Goal: Information Seeking & Learning: Find specific fact

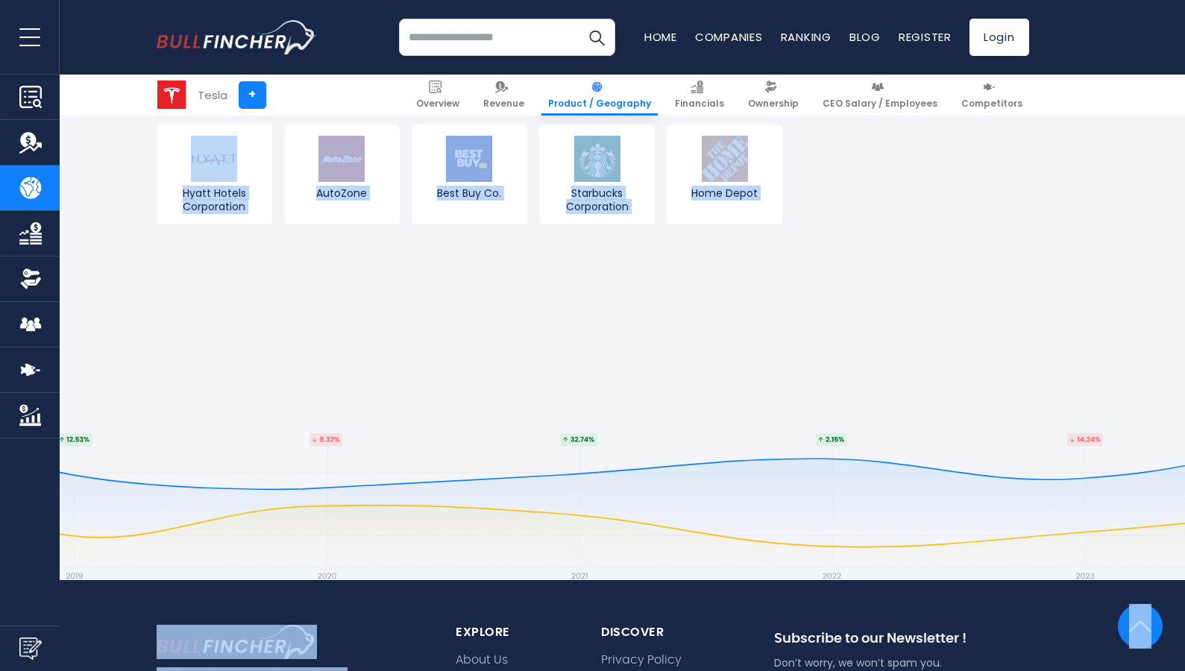
scroll to position [3006, 0]
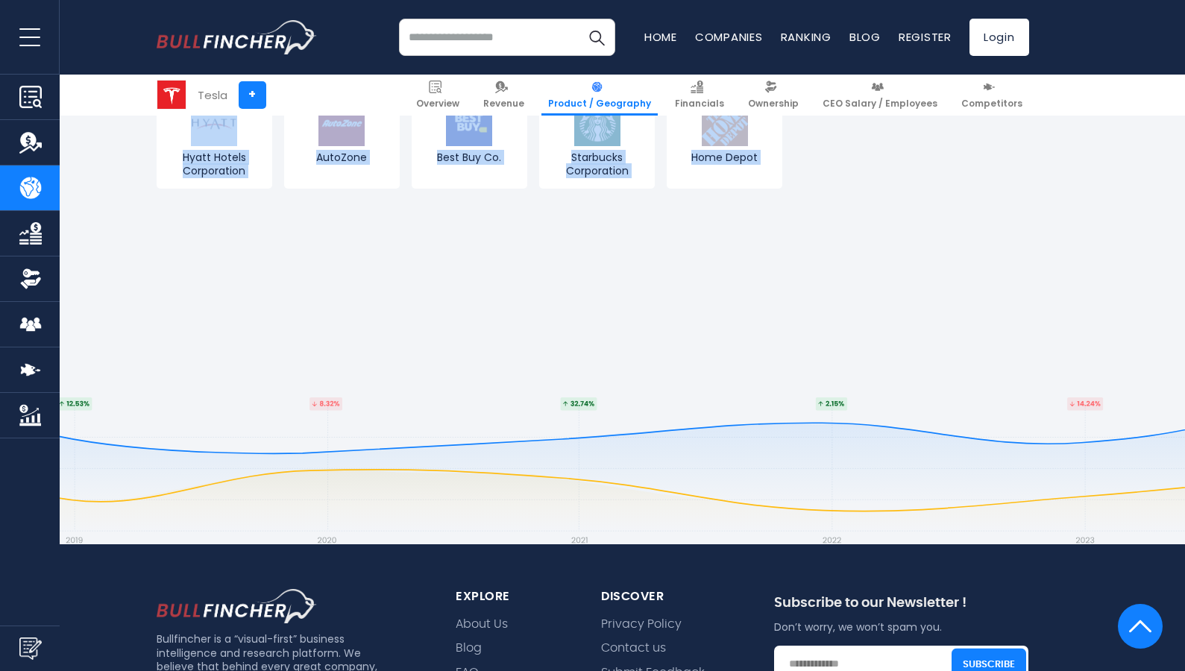
drag, startPoint x: 109, startPoint y: 274, endPoint x: 571, endPoint y: 420, distance: 484.2
copy div "Revenue breakdown by Products & Services Revenue breakdown by Geography Tesla's…"
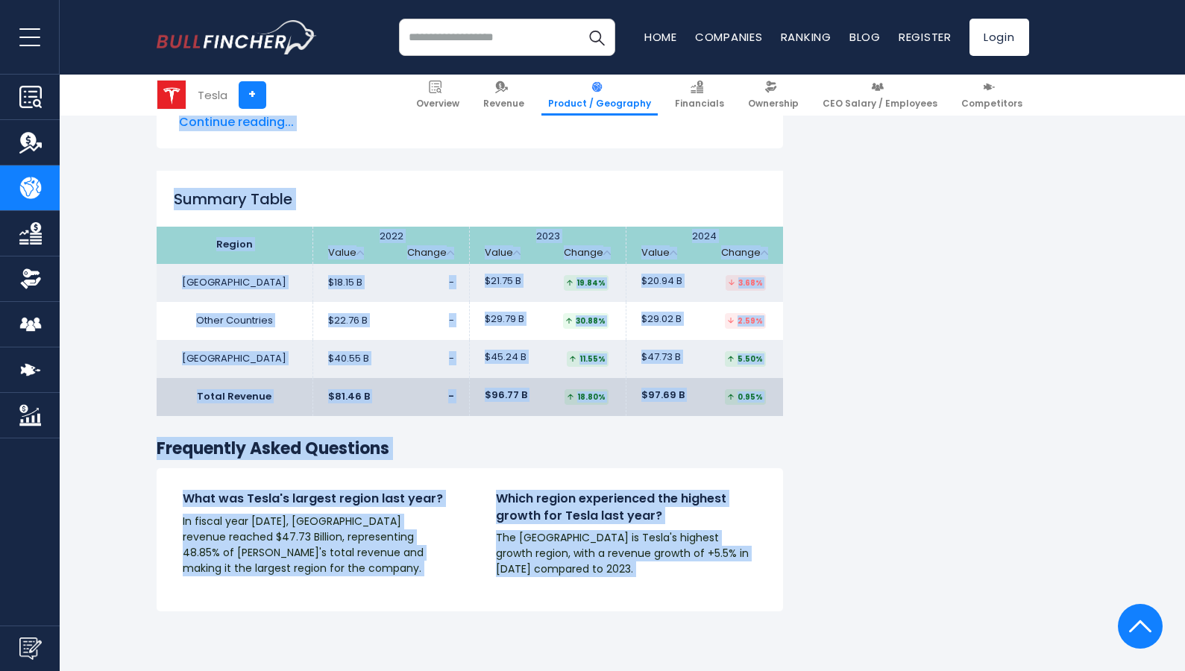
scroll to position [2231, 0]
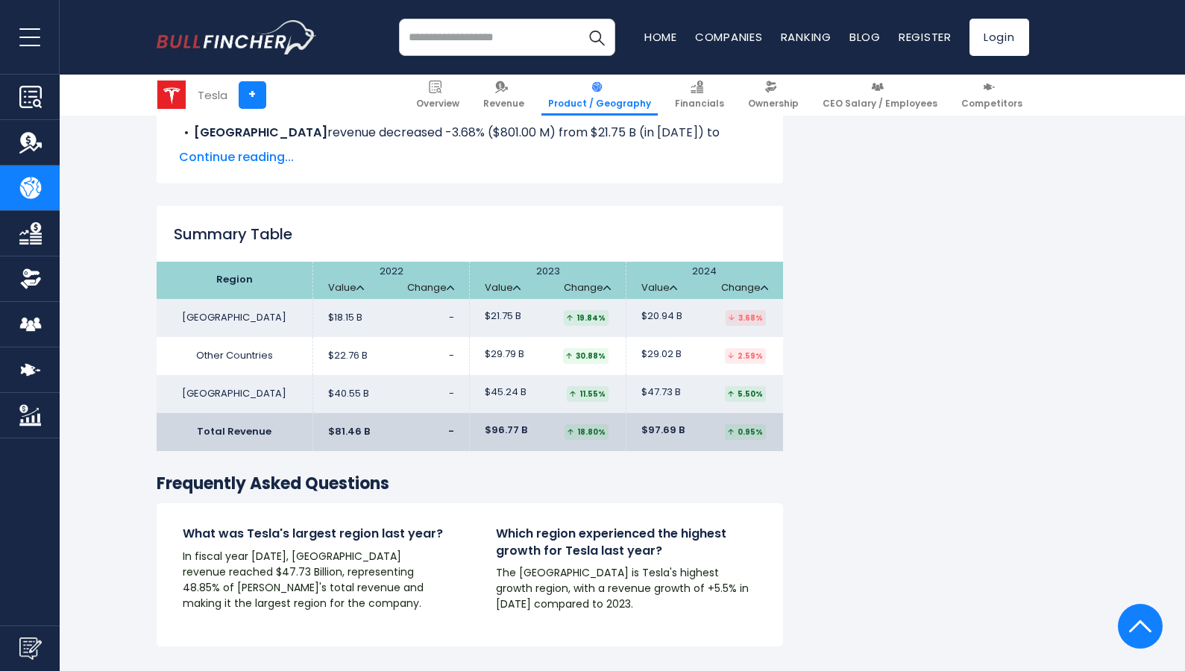
click at [759, 262] on th "2024 Value Change" at bounding box center [704, 280] width 157 height 37
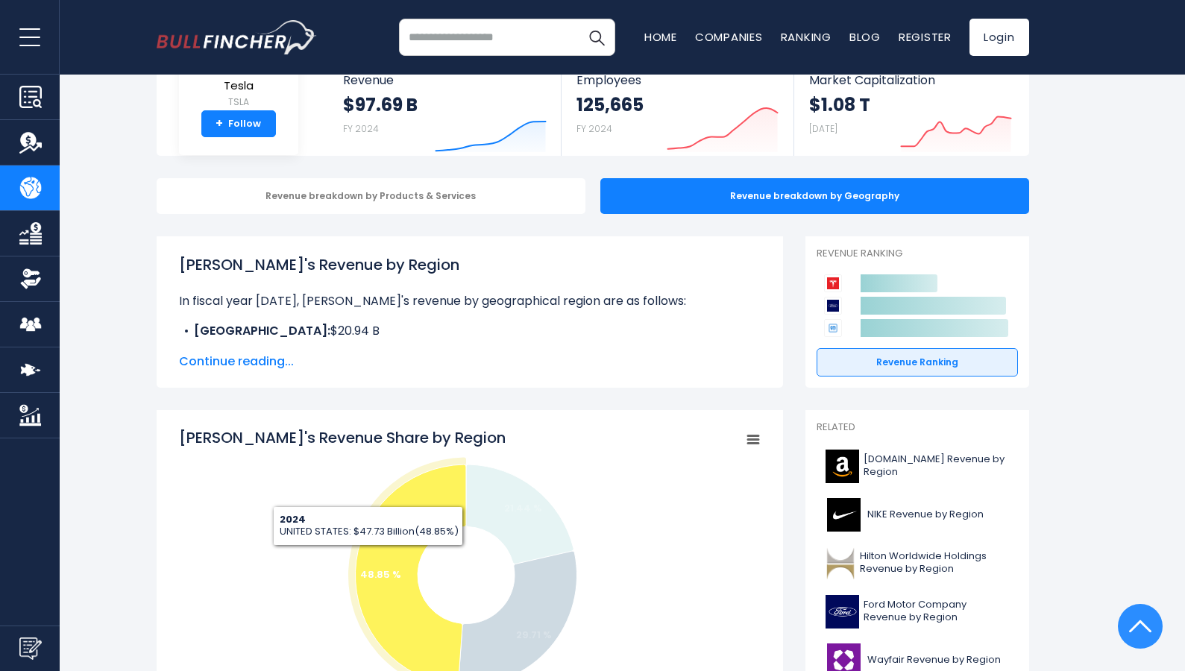
scroll to position [0, 0]
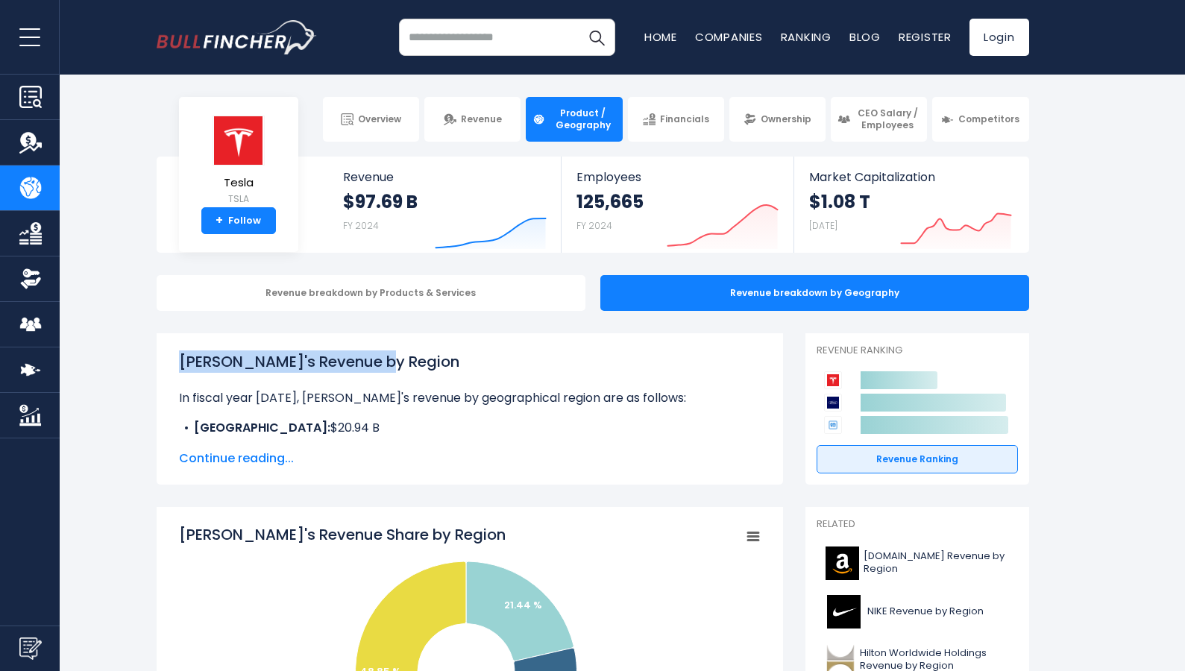
drag, startPoint x: 166, startPoint y: 359, endPoint x: 527, endPoint y: 354, distance: 361.8
click at [527, 354] on div "Tesla's Revenue by Region In fiscal year 2024, Tesla's revenue by geographical …" at bounding box center [470, 408] width 626 height 151
copy h1 "[PERSON_NAME]'s Revenue by Region"
